Goal: Task Accomplishment & Management: Manage account settings

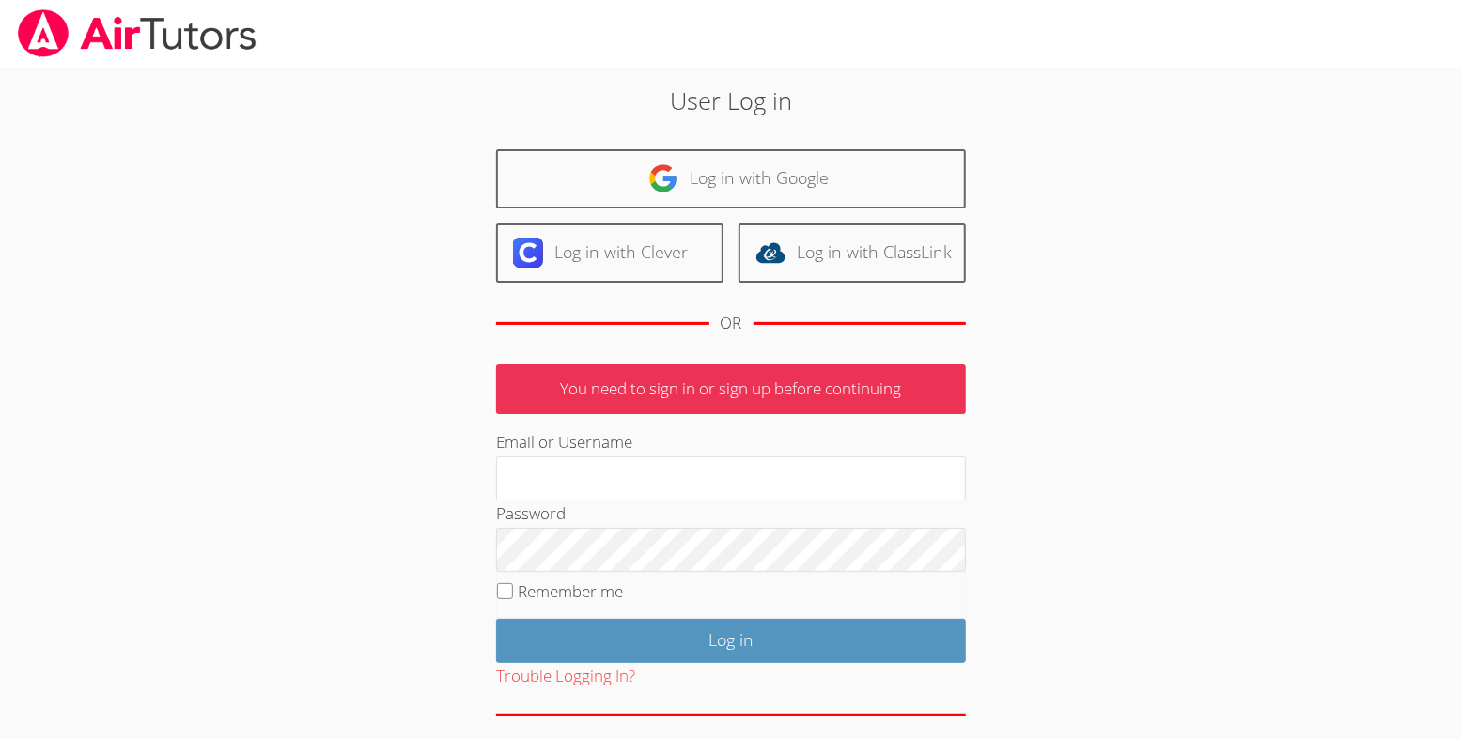
type input "[EMAIL_ADDRESS][DOMAIN_NAME]"
click at [509, 599] on input "Remember me" at bounding box center [505, 591] width 16 height 16
checkbox input "true"
click at [1180, 566] on div "User Log in Log in with Google Log in with Clever Log in with ClassLink OR You …" at bounding box center [731, 426] width 1096 height 717
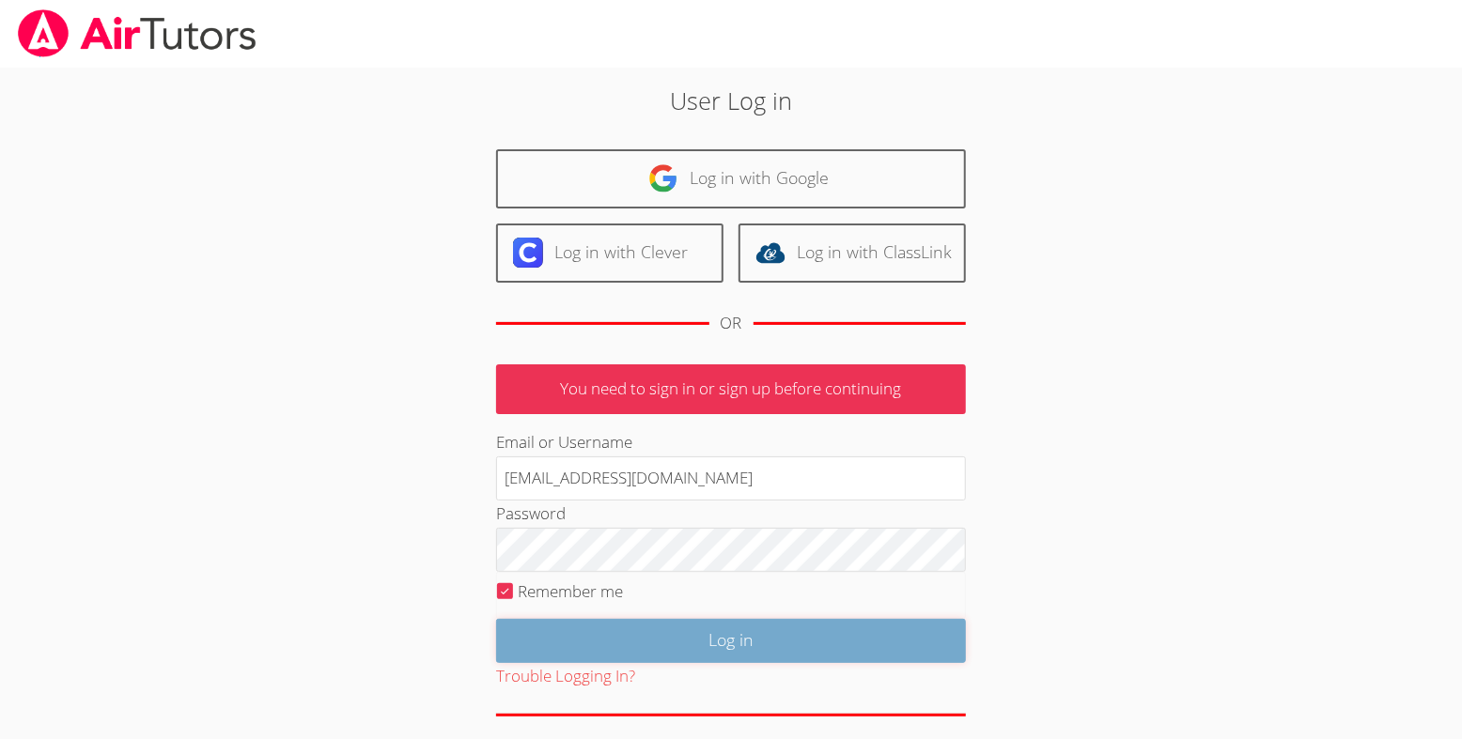
click at [682, 663] on input "Log in" at bounding box center [731, 641] width 470 height 44
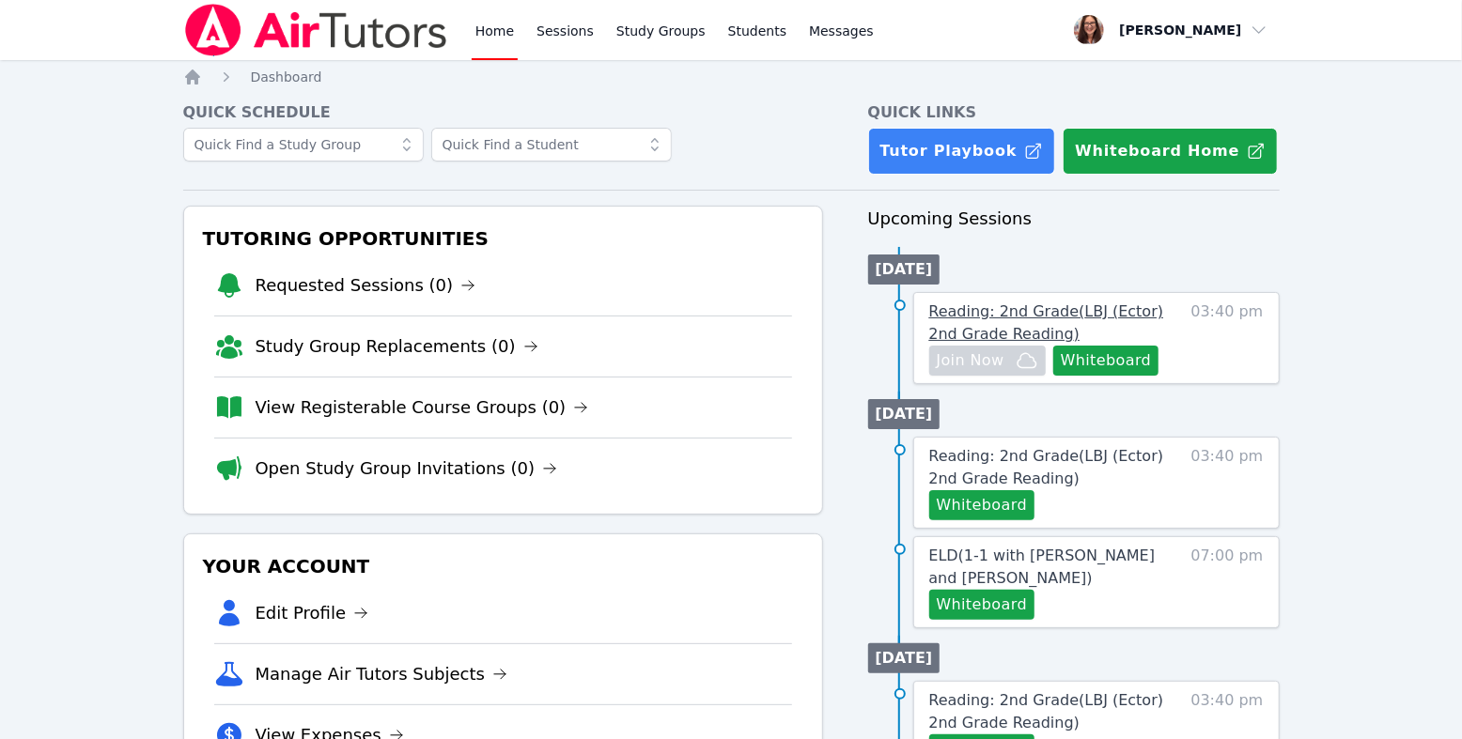
click at [984, 343] on span "Reading: 2nd Grade ( LBJ (Ector) 2nd Grade Reading )" at bounding box center [1046, 323] width 235 height 40
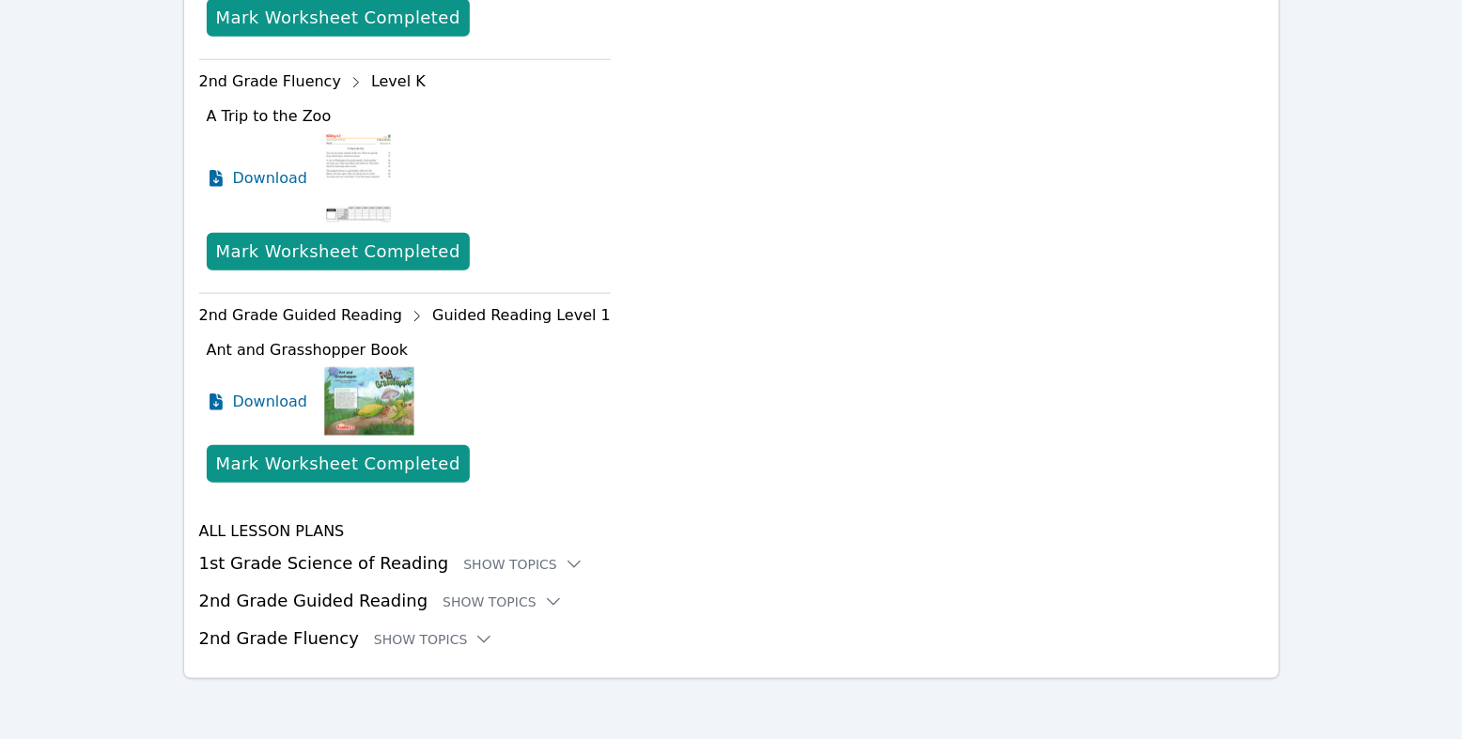
scroll to position [1438, 0]
click at [535, 555] on div "Show Topics" at bounding box center [523, 564] width 120 height 19
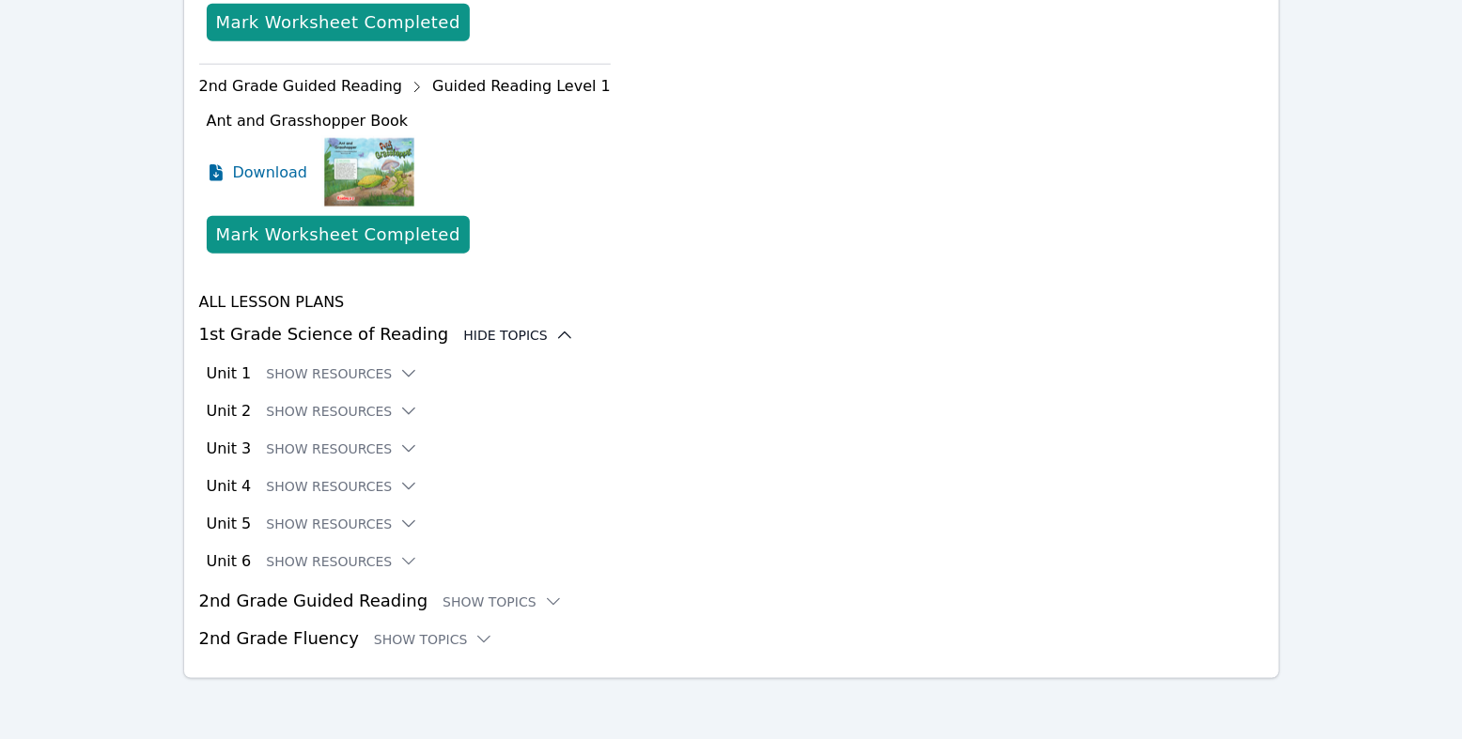
scroll to position [1725, 0]
click at [376, 552] on button "Show Resources" at bounding box center [342, 561] width 152 height 19
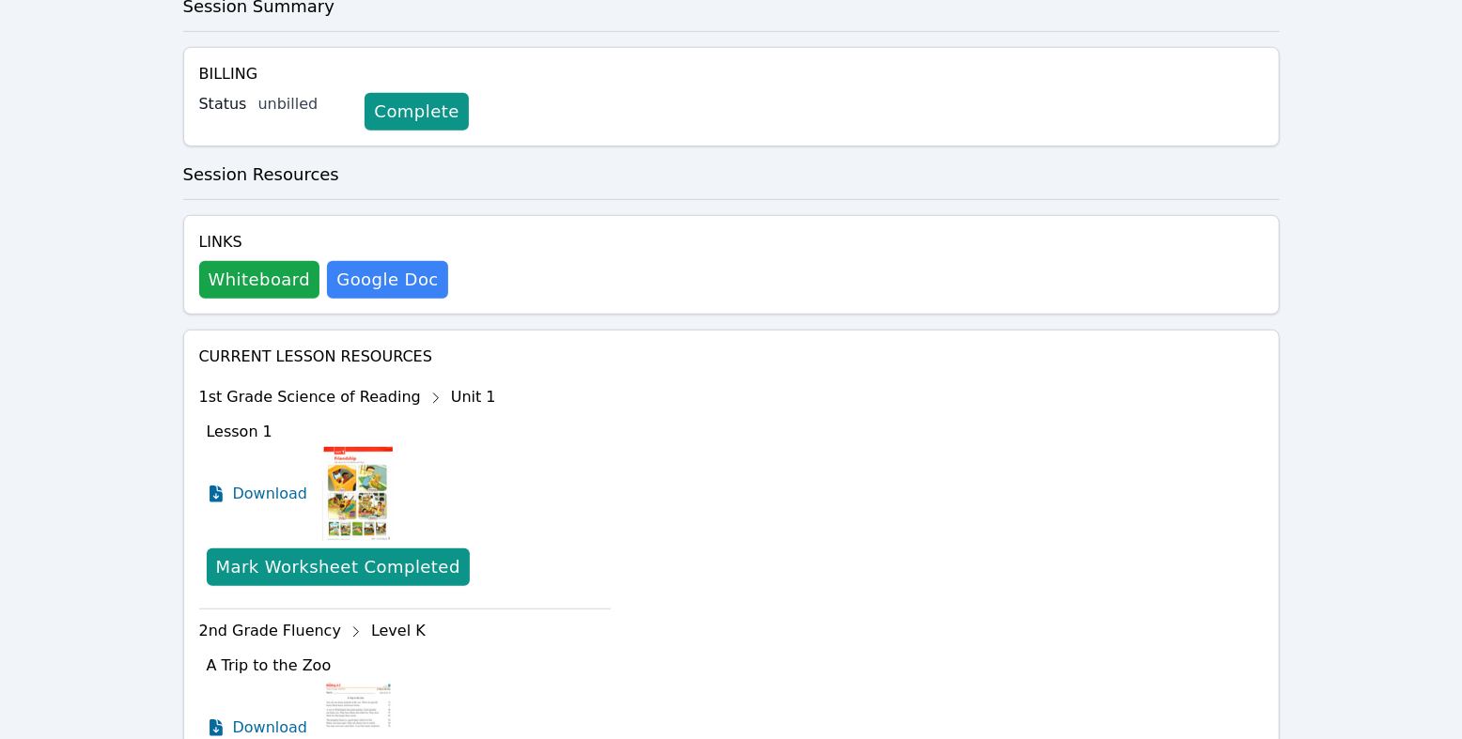
scroll to position [470, 0]
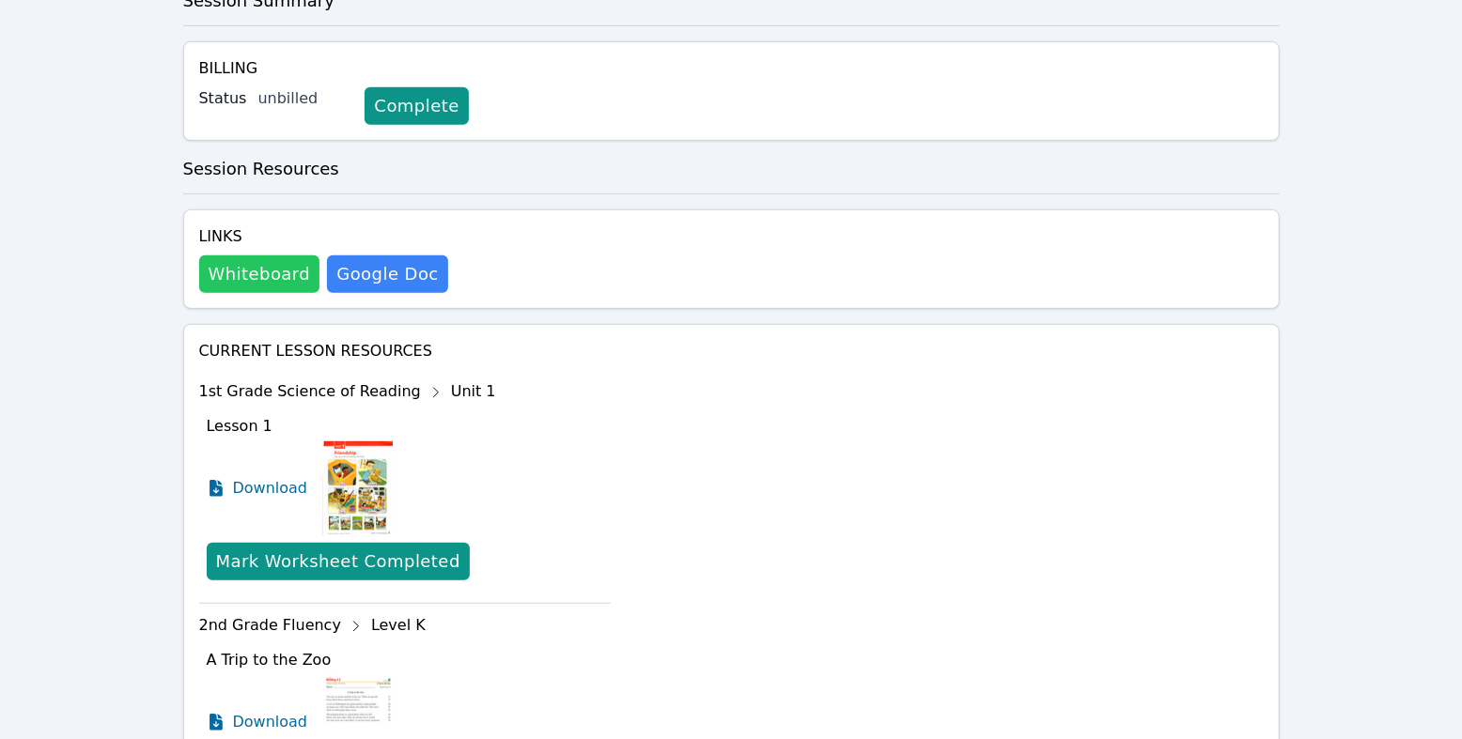
click at [278, 293] on button "Whiteboard" at bounding box center [259, 275] width 121 height 38
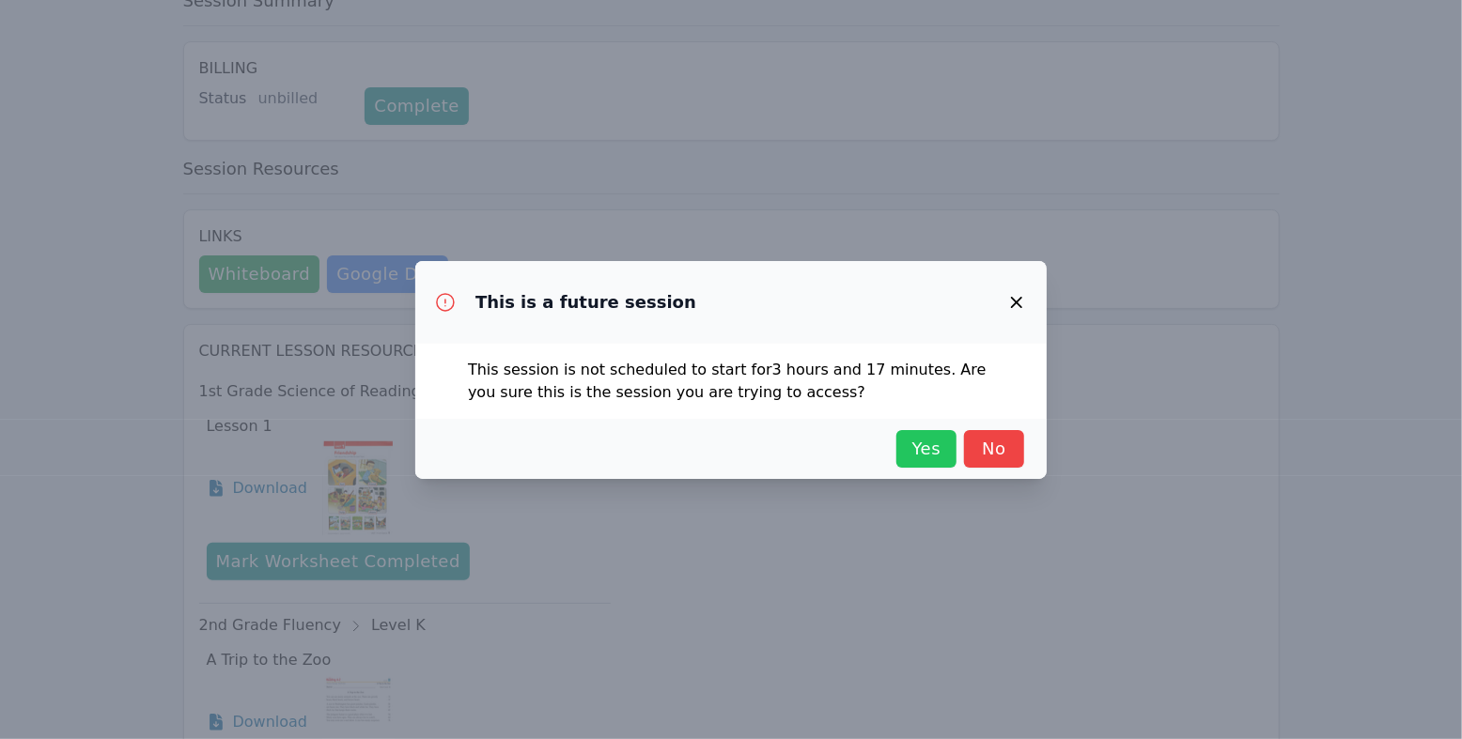
click at [943, 462] on span "Yes" at bounding box center [926, 449] width 41 height 26
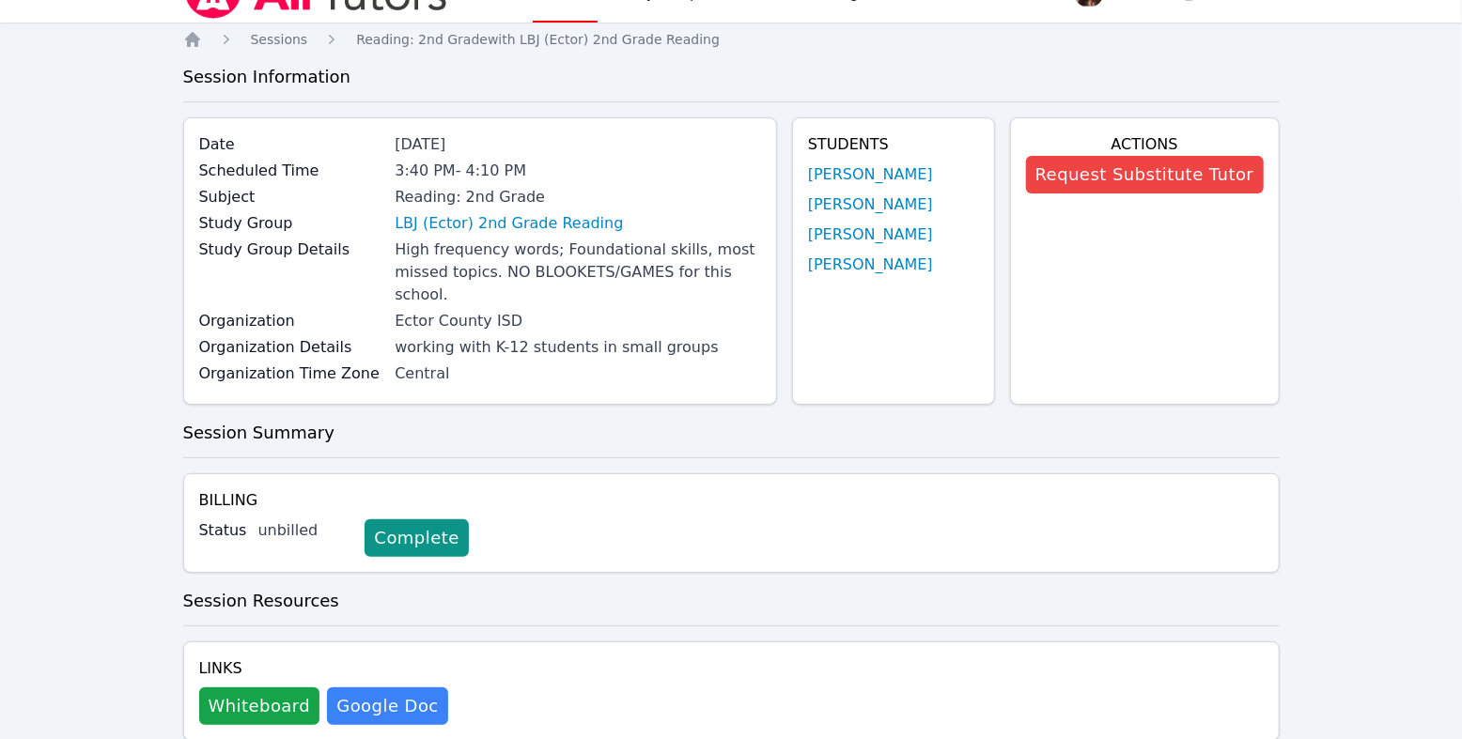
scroll to position [0, 0]
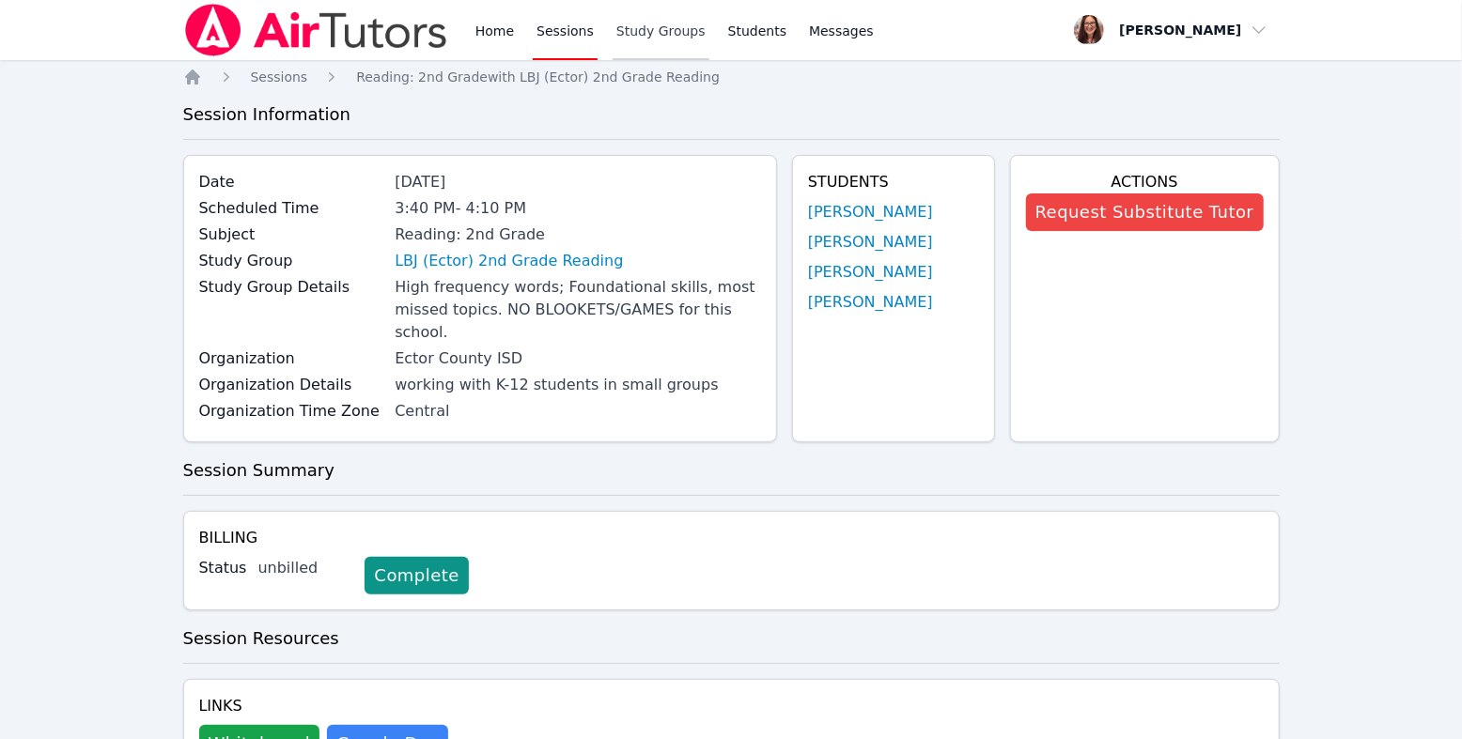
click at [709, 36] on link "Study Groups" at bounding box center [661, 30] width 97 height 60
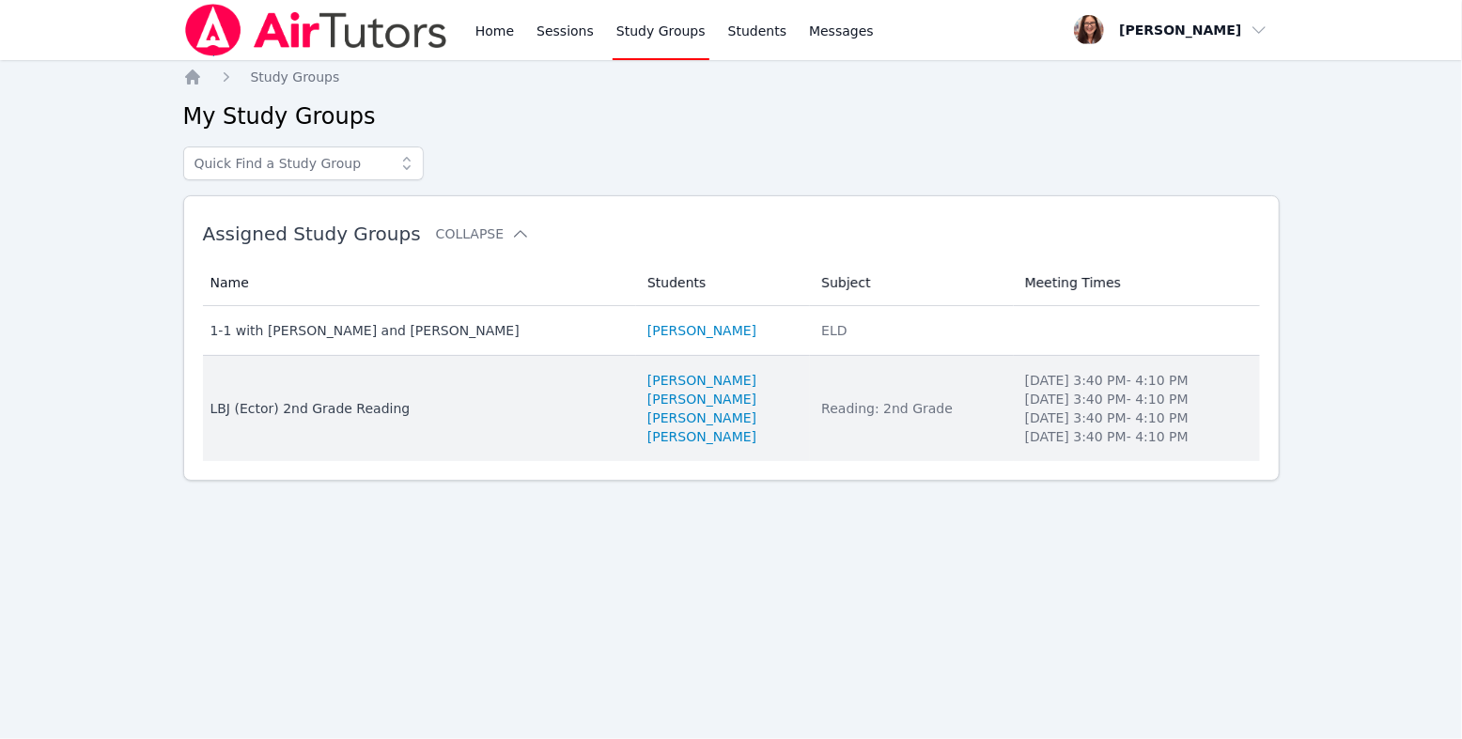
click at [398, 418] on div "LBJ (Ector) 2nd Grade Reading" at bounding box center [417, 408] width 414 height 19
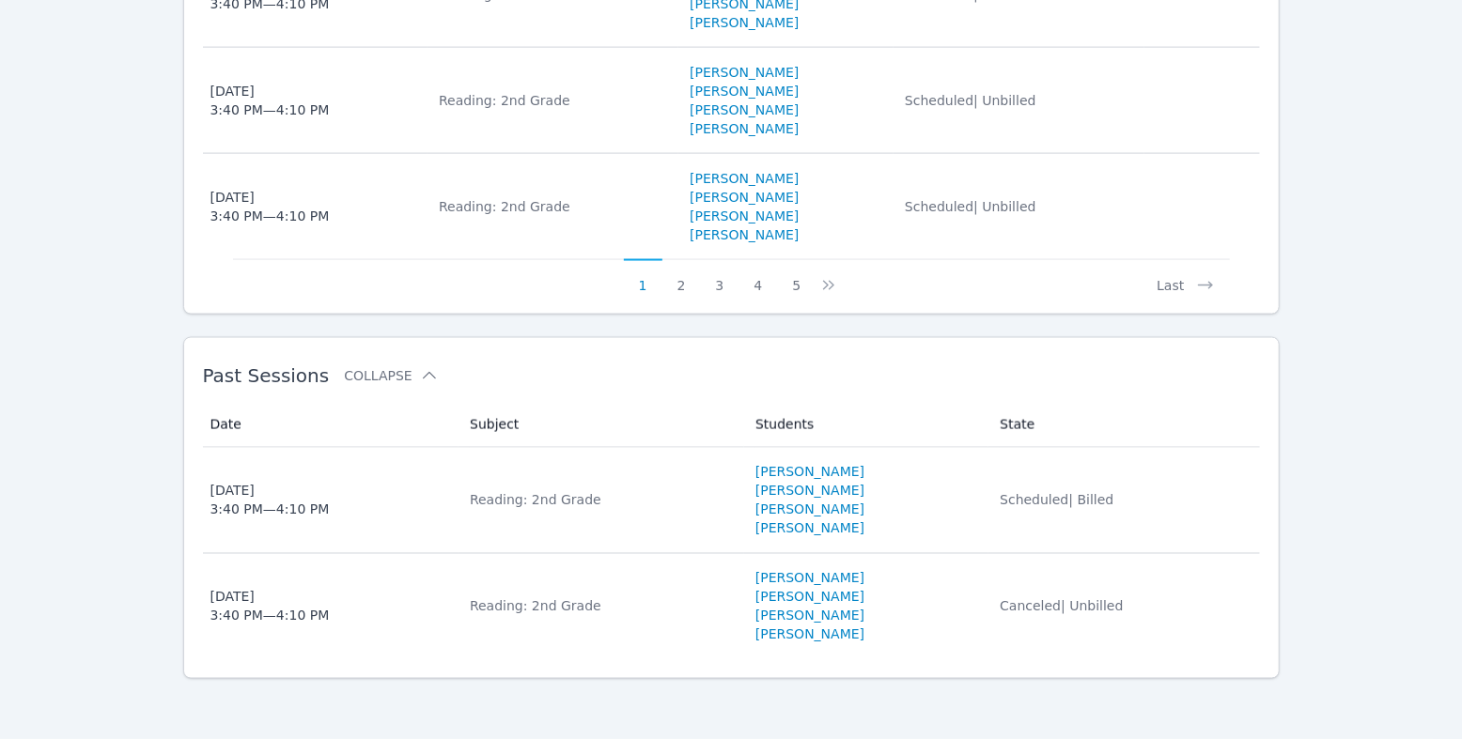
scroll to position [2191, 0]
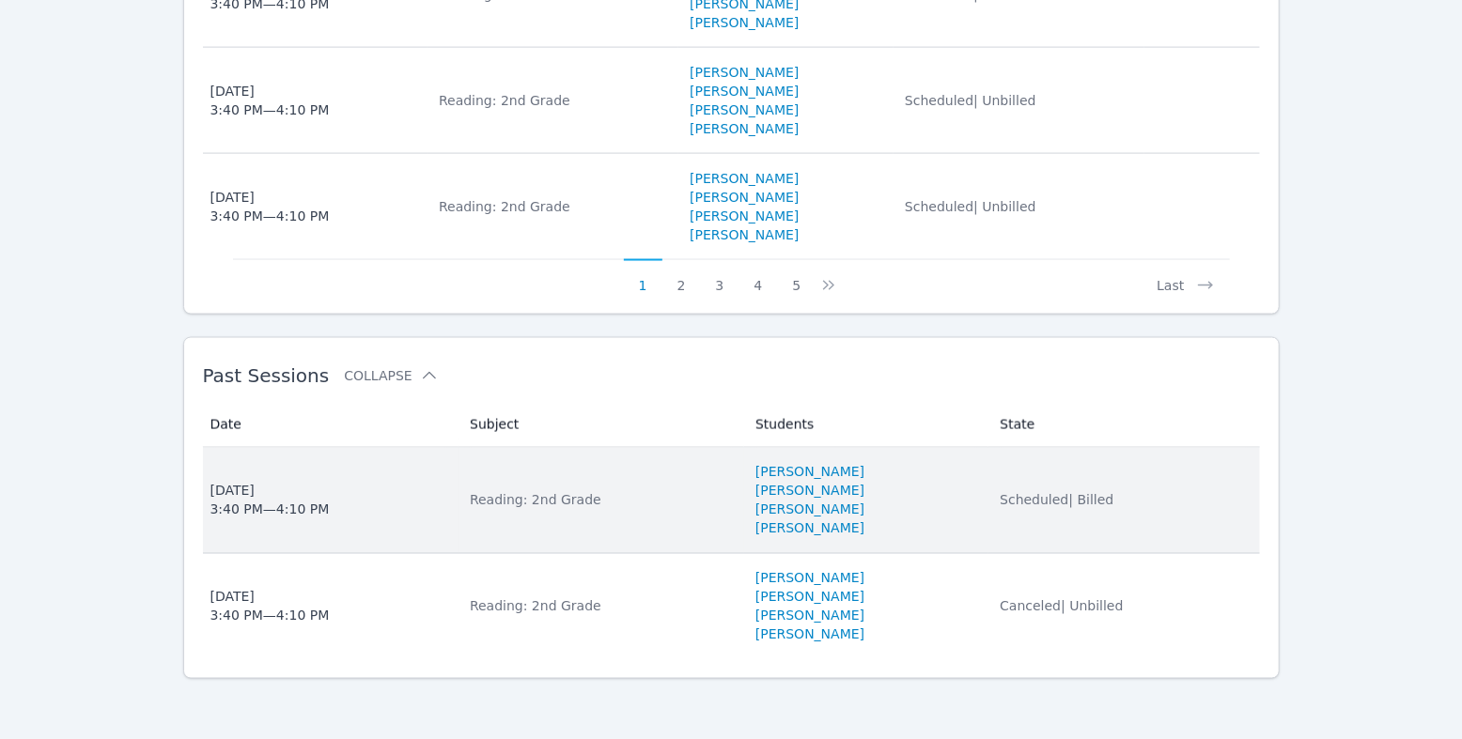
click at [381, 482] on span "Thu Sep 18 3:40 PM — 4:10 PM" at bounding box center [329, 501] width 238 height 38
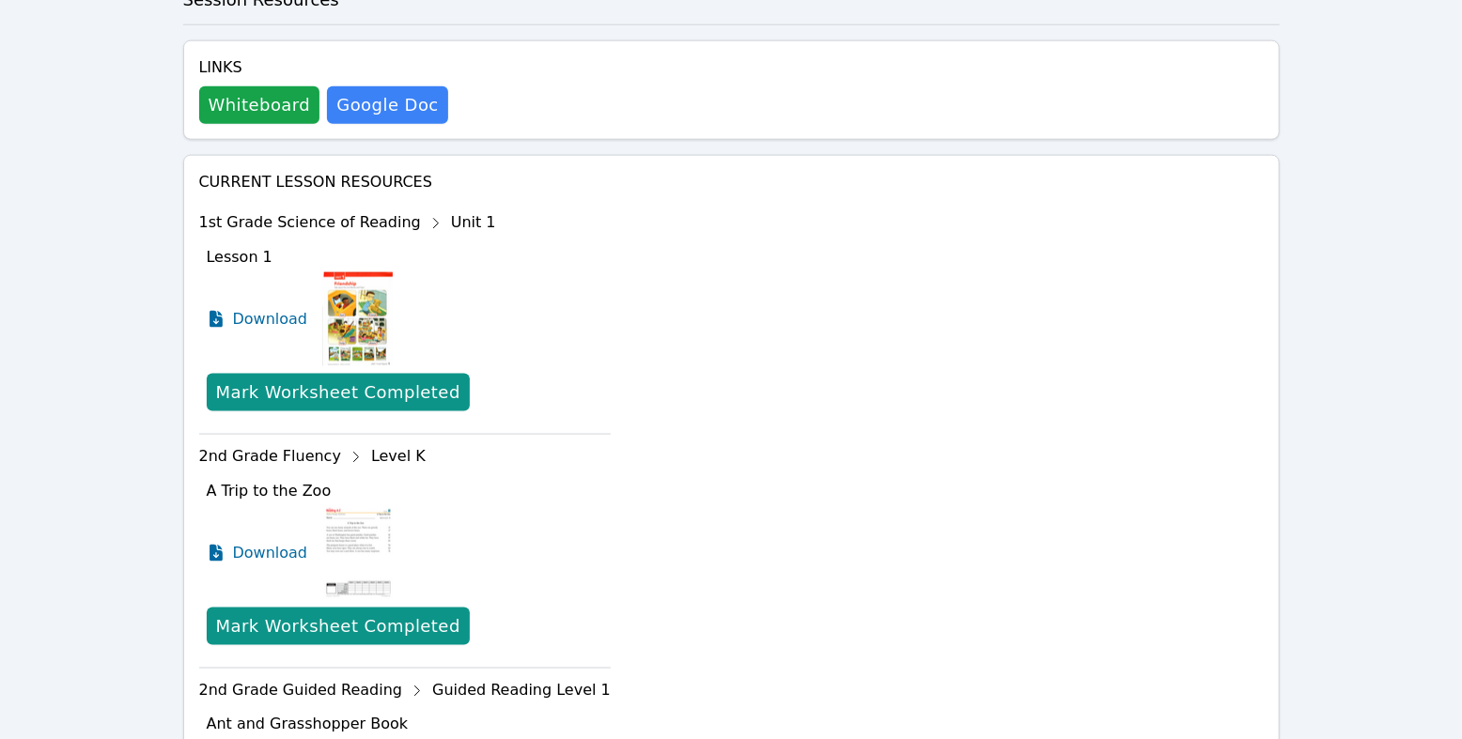
scroll to position [1406, 0]
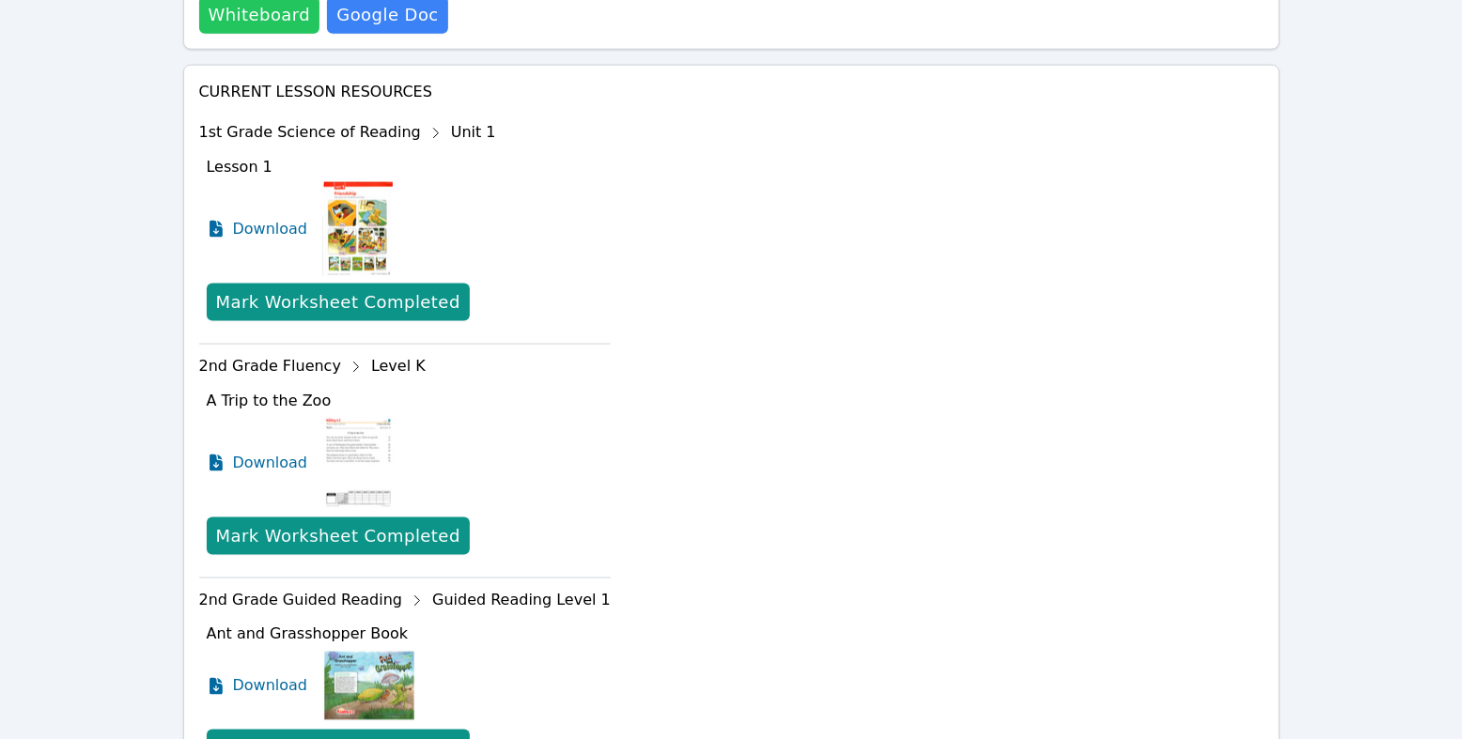
click at [277, 34] on button "Whiteboard" at bounding box center [259, 15] width 121 height 38
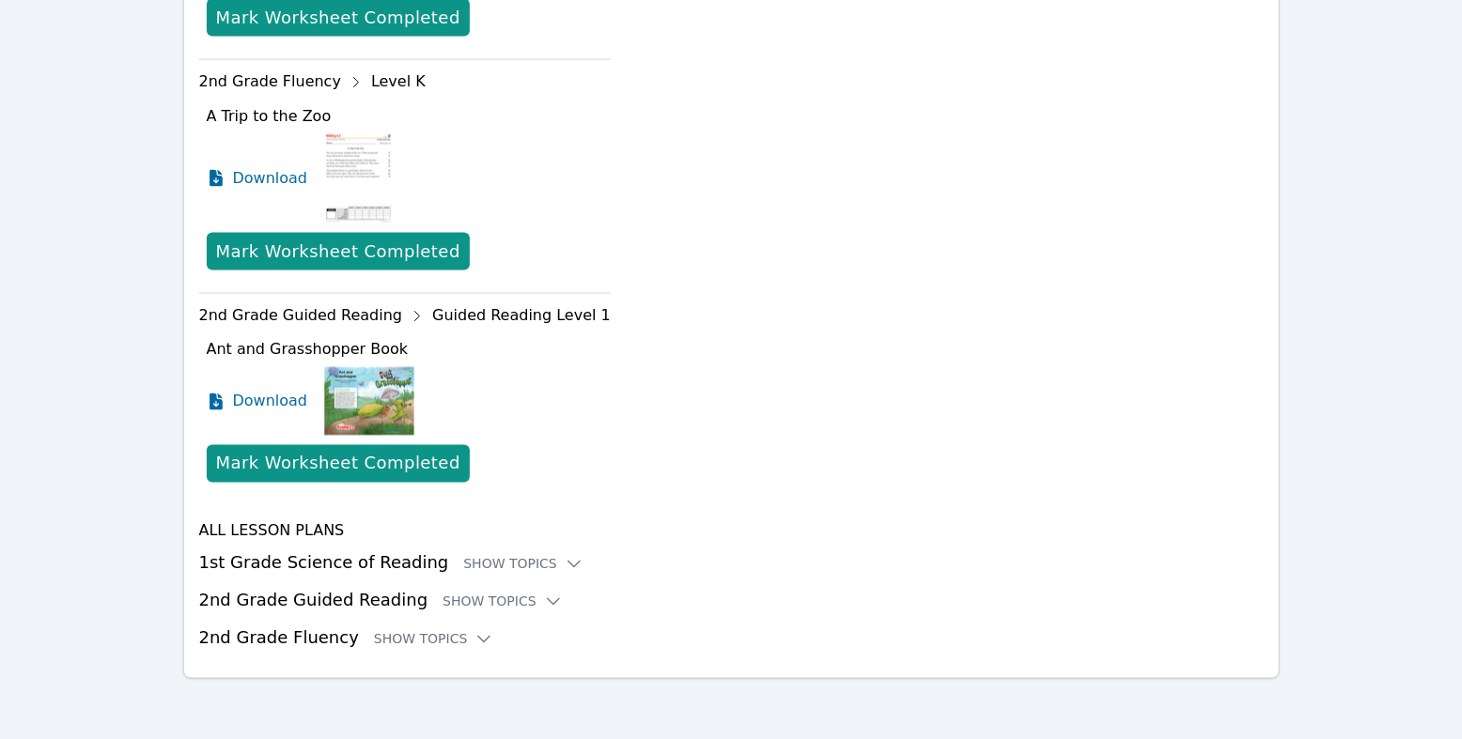
scroll to position [1945, 0]
click at [371, 98] on icon at bounding box center [356, 83] width 30 height 30
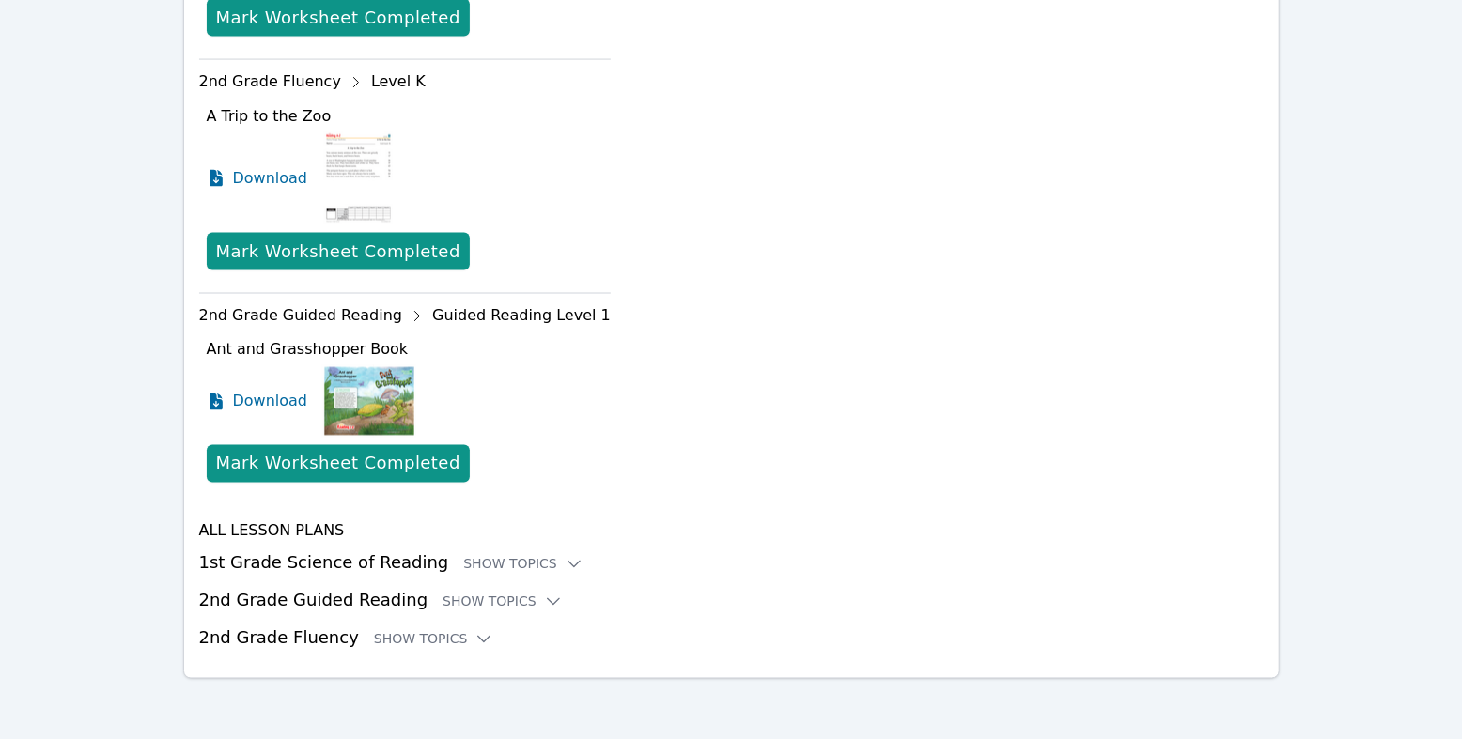
click at [583, 555] on icon at bounding box center [574, 564] width 19 height 19
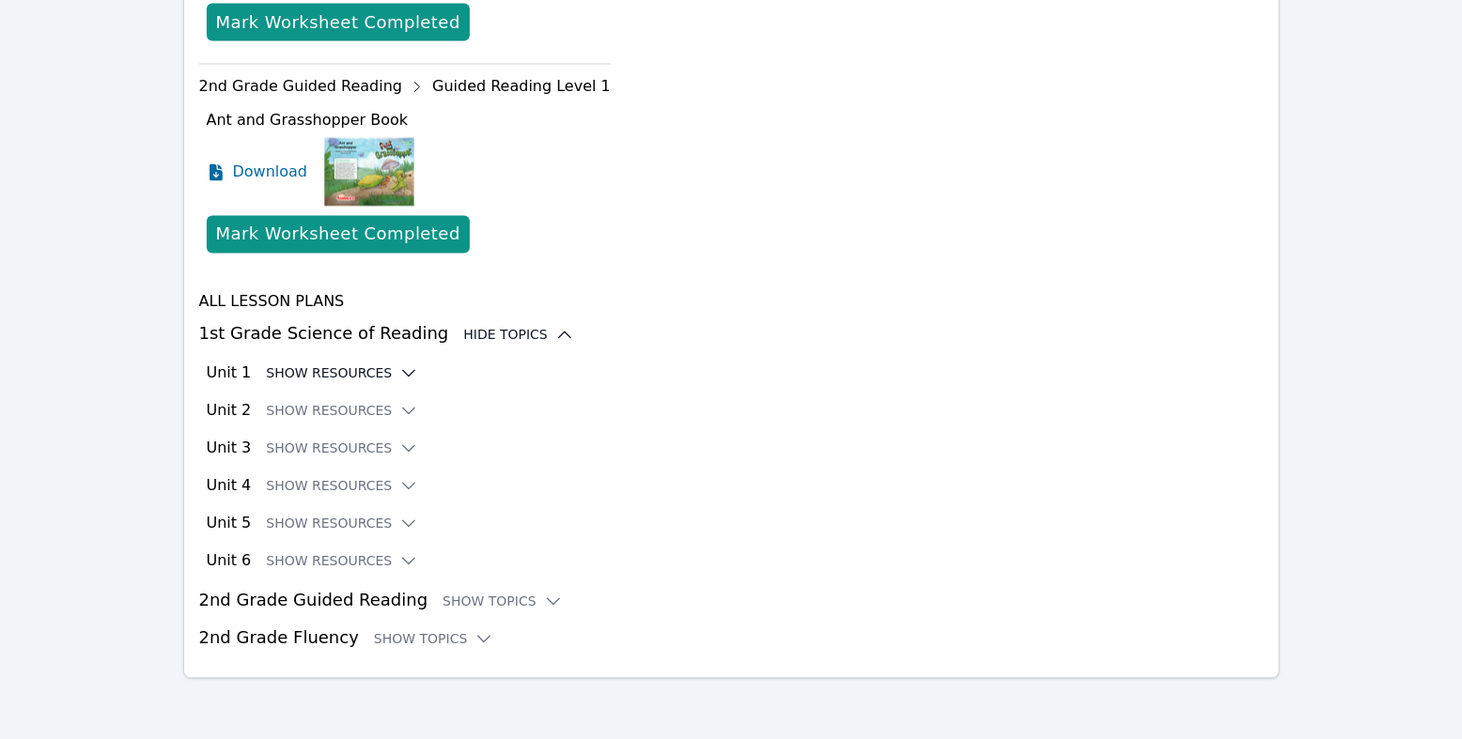
click at [418, 383] on icon at bounding box center [408, 374] width 19 height 19
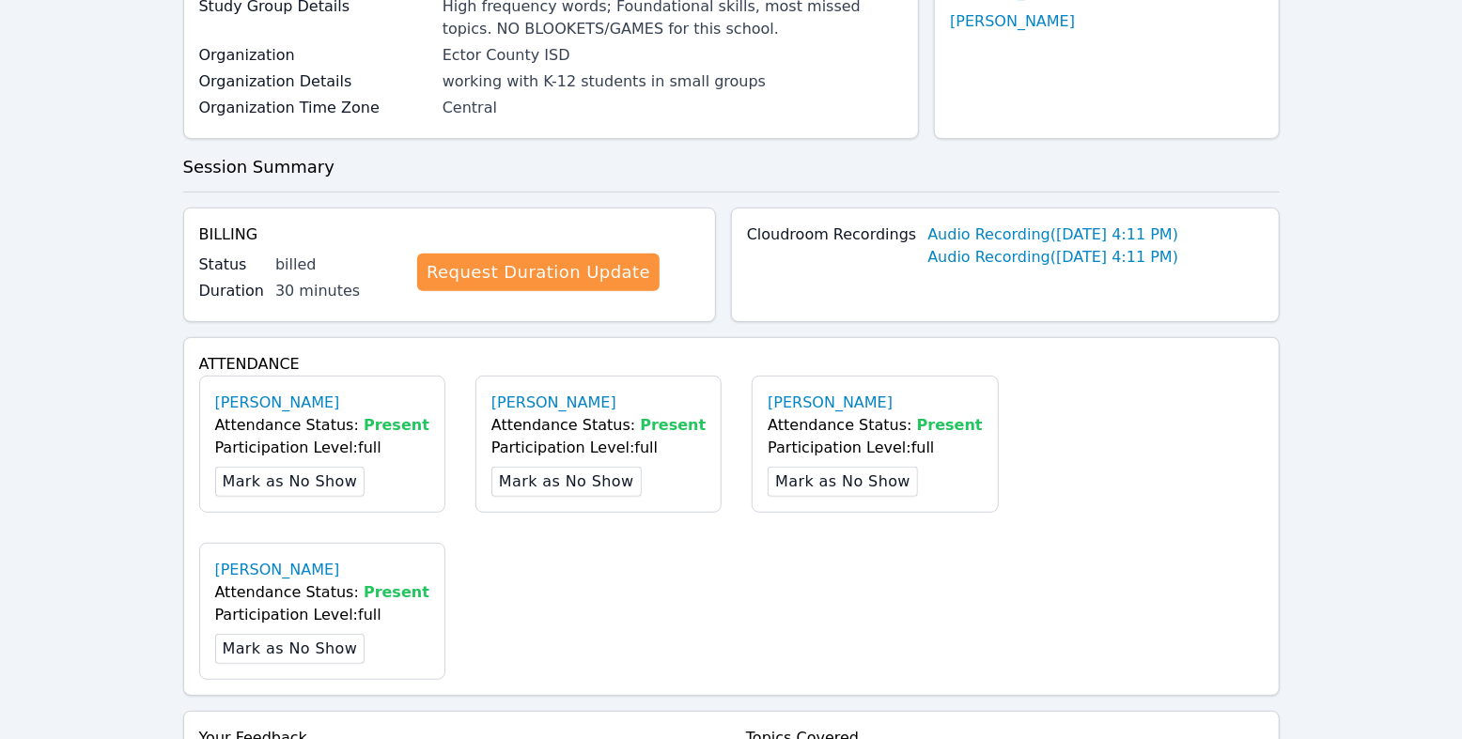
scroll to position [0, 0]
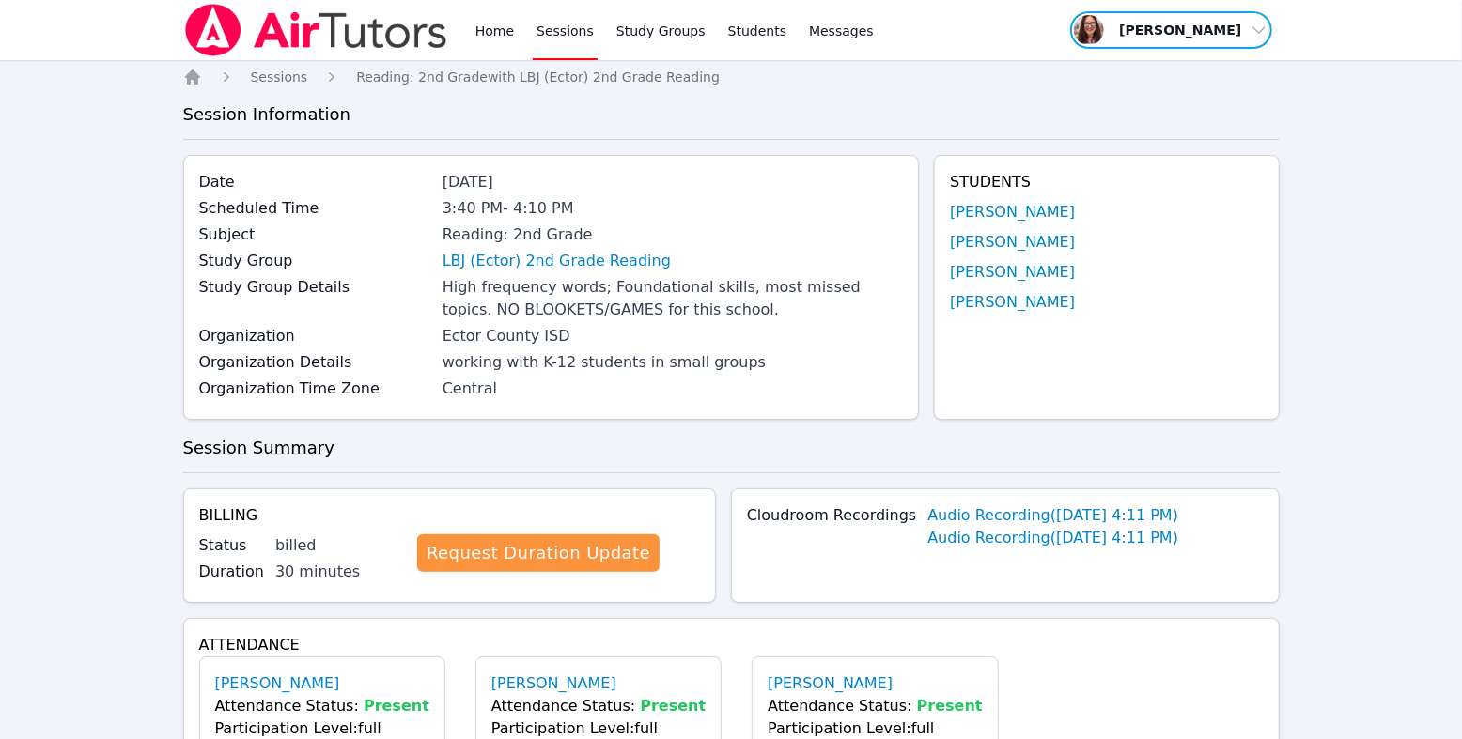
click at [1076, 39] on span "button" at bounding box center [1170, 29] width 205 height 41
click at [1091, 90] on link "Profile" at bounding box center [1178, 73] width 180 height 34
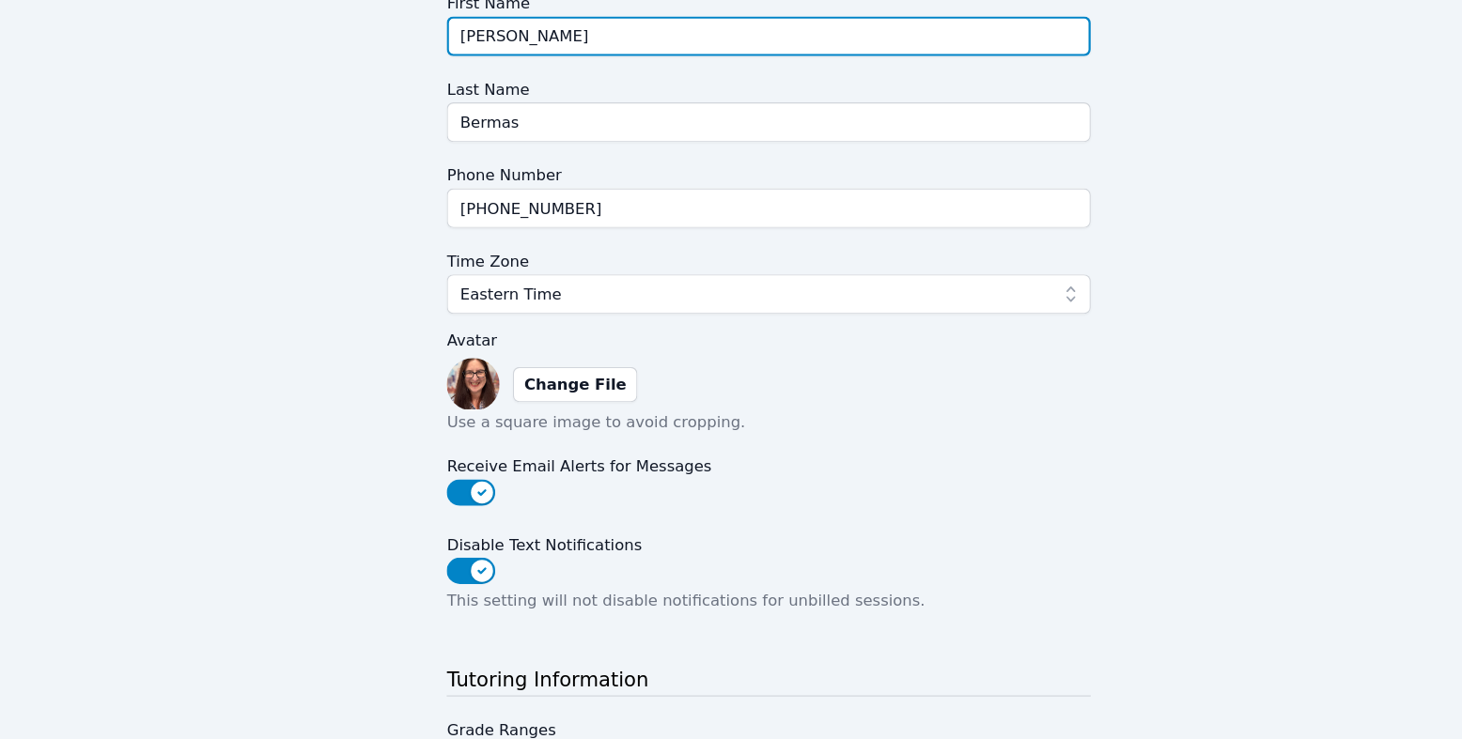
scroll to position [215, 0]
